Goal: Task Accomplishment & Management: Manage account settings

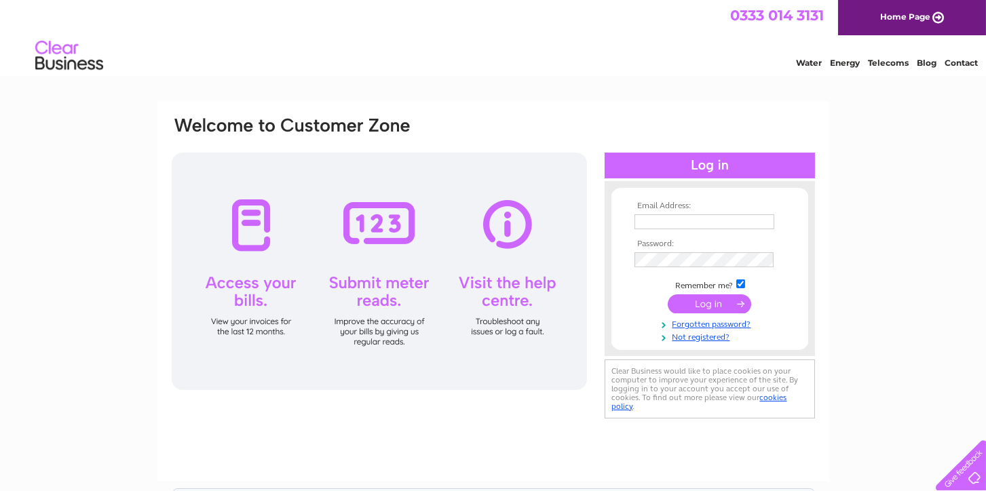
click at [674, 222] on input "text" at bounding box center [704, 221] width 140 height 15
type input "[EMAIL_ADDRESS][DOMAIN_NAME]"
click at [693, 305] on input "submit" at bounding box center [709, 303] width 83 height 19
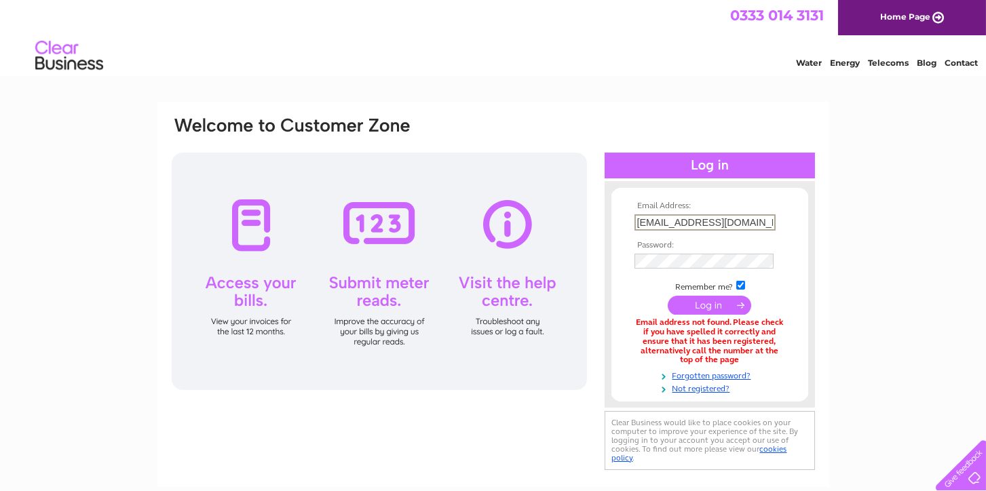
click at [676, 220] on input "[EMAIL_ADDRESS][DOMAIN_NAME]" at bounding box center [704, 222] width 141 height 16
click at [679, 223] on input "info@perisanrugvillage.com" at bounding box center [704, 222] width 141 height 16
type input "info@persianrugvillage.com"
click at [713, 305] on input "submit" at bounding box center [709, 305] width 83 height 19
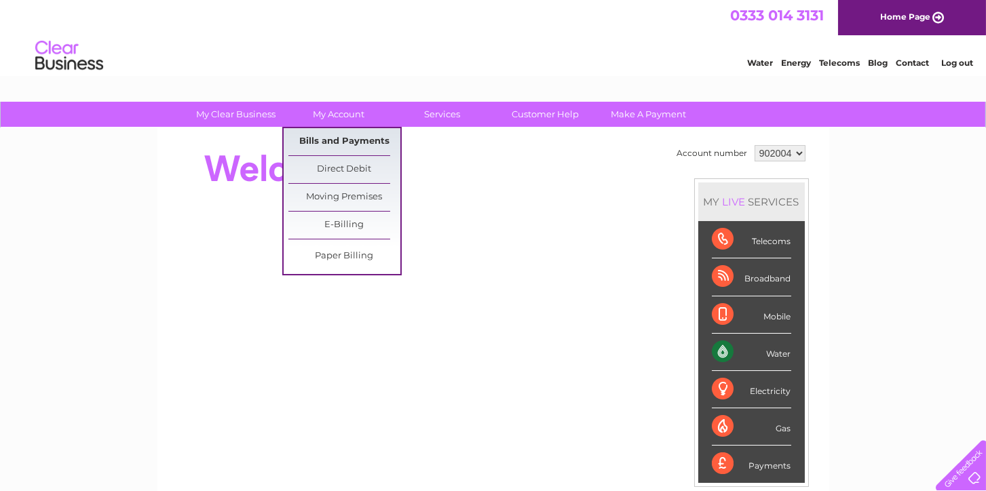
click at [322, 143] on link "Bills and Payments" at bounding box center [344, 141] width 112 height 27
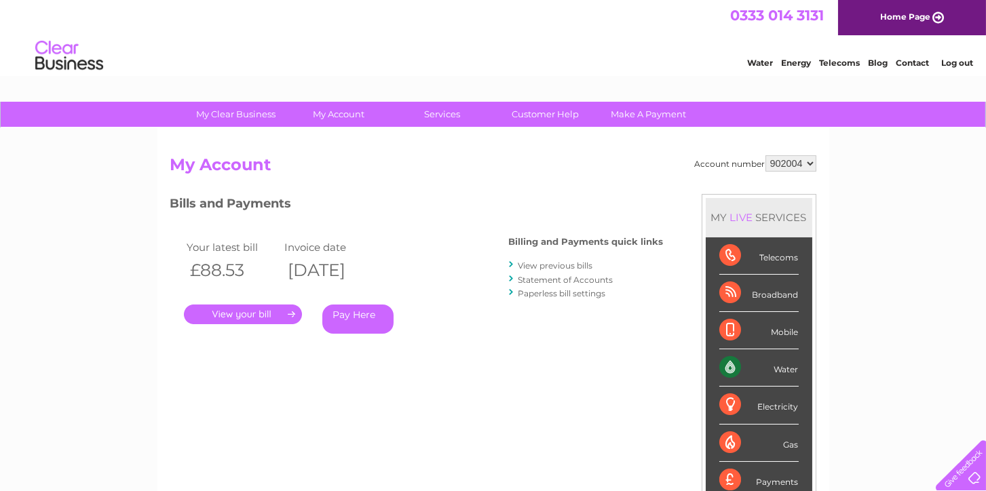
click at [238, 314] on link "." at bounding box center [243, 315] width 118 height 20
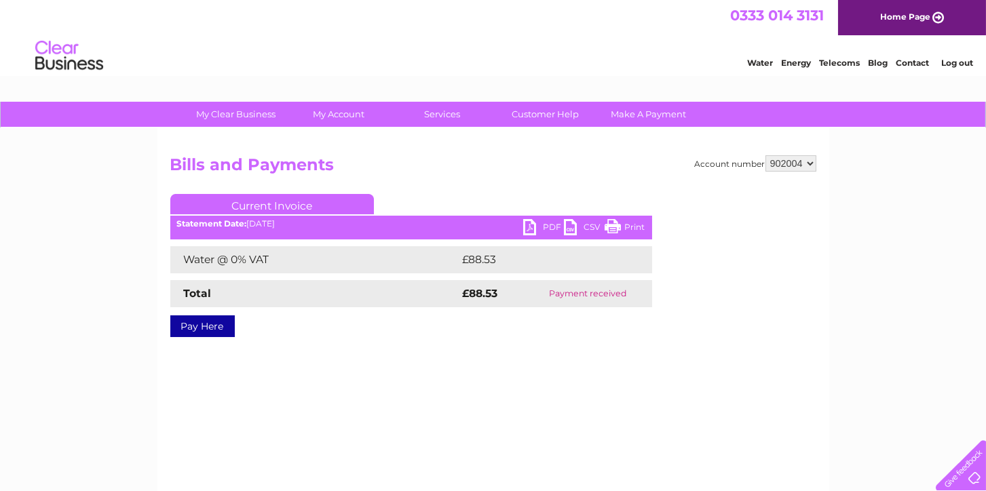
click at [528, 221] on link "PDF" at bounding box center [543, 229] width 41 height 20
